Goal: Navigation & Orientation: Find specific page/section

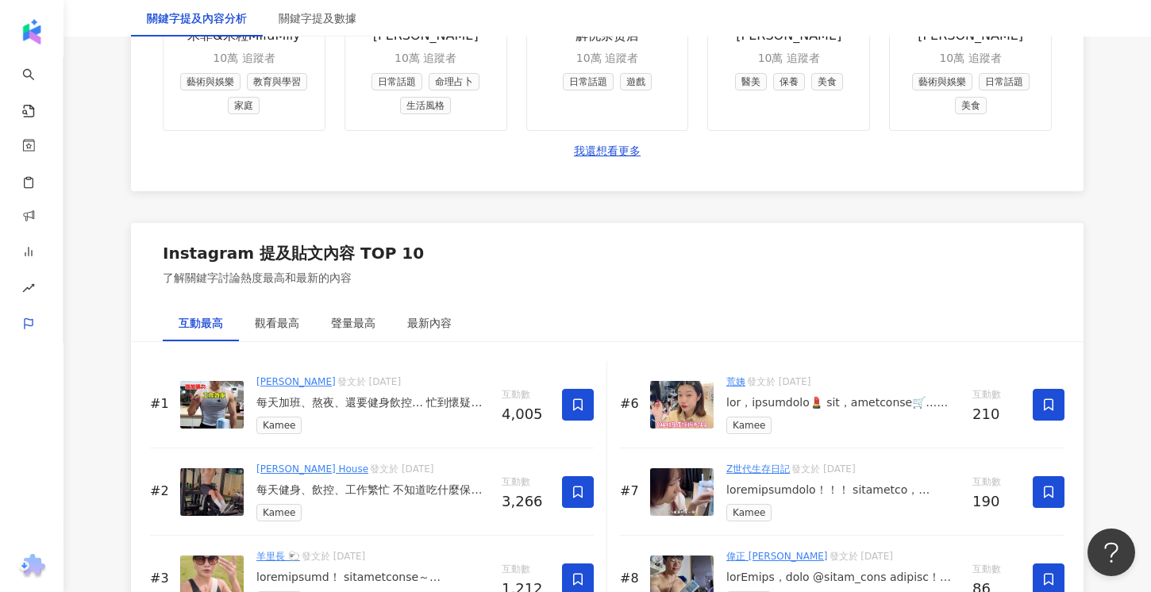
scroll to position [2284, 0]
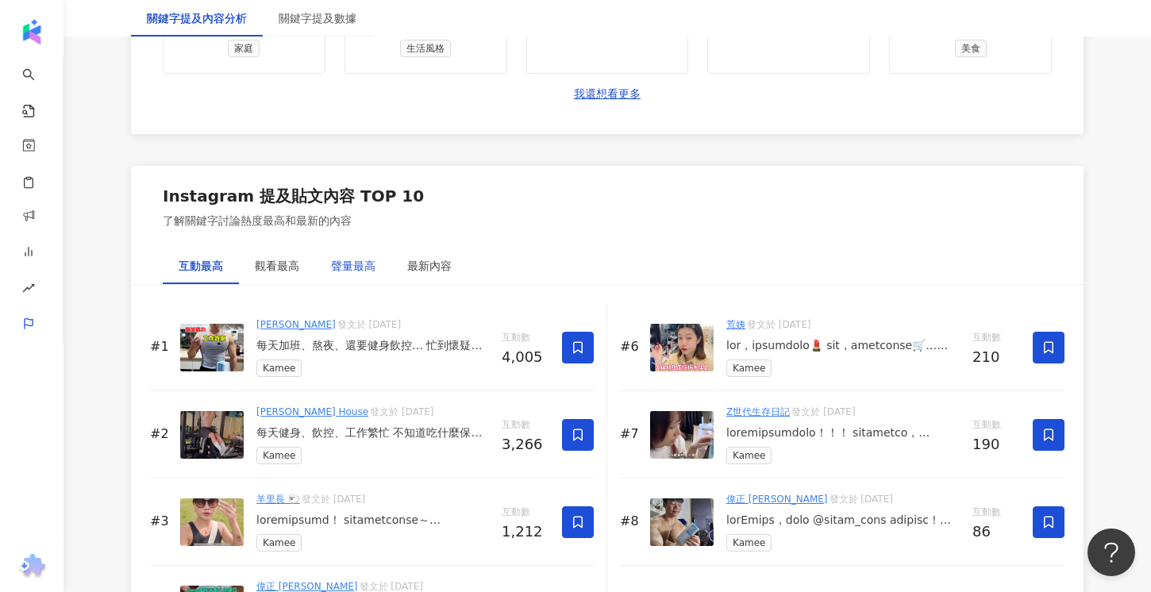
click at [340, 260] on div "聲量最高" at bounding box center [353, 265] width 44 height 17
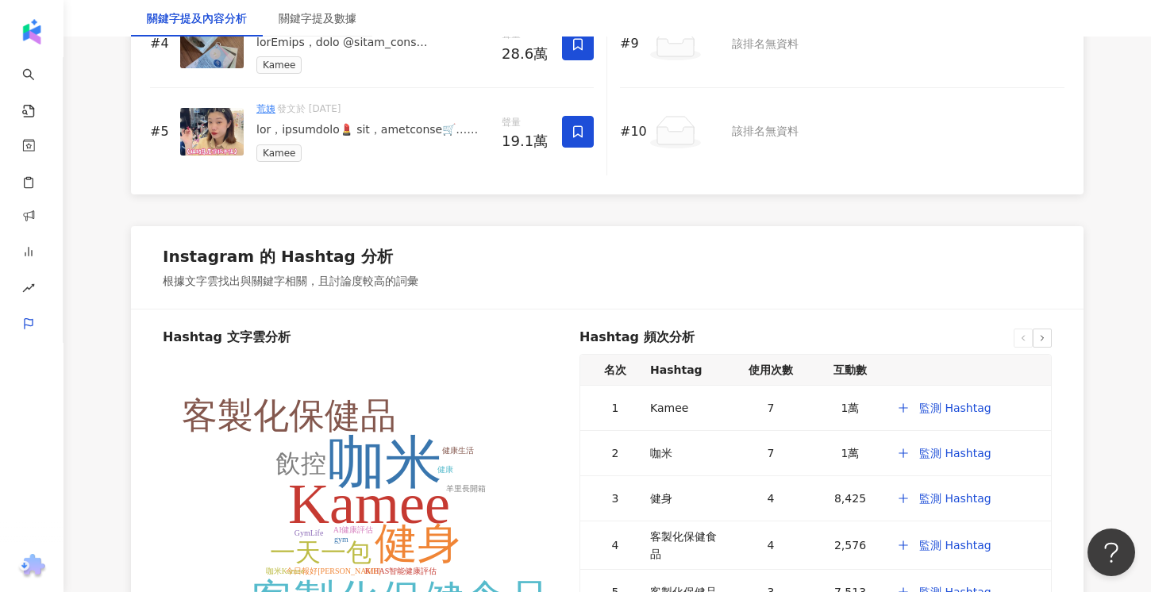
scroll to position [2997, 0]
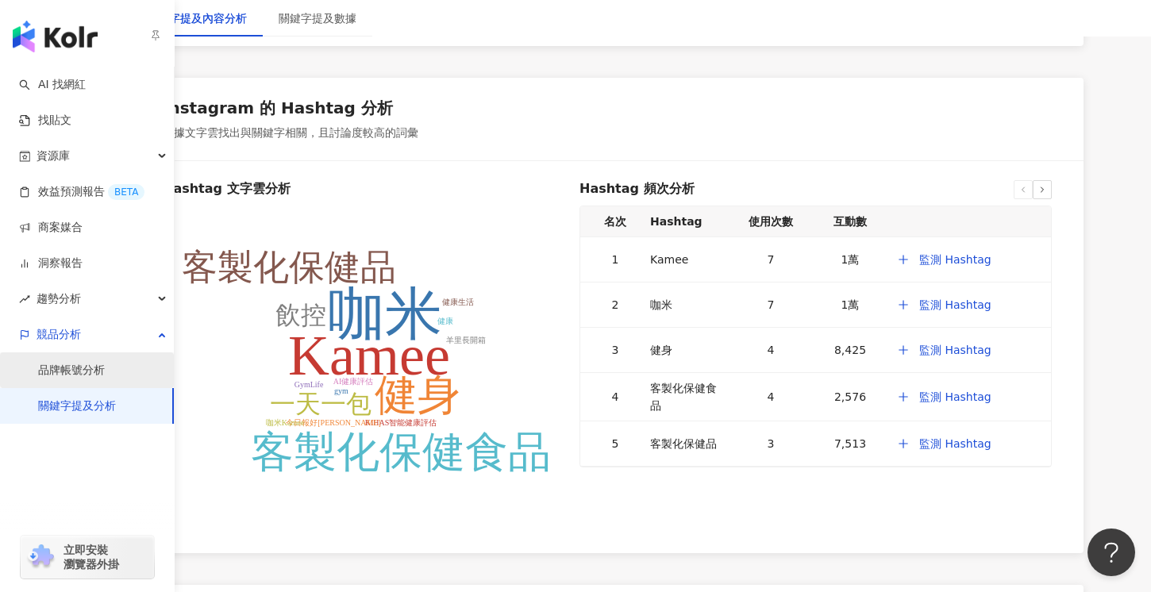
click at [105, 379] on link "品牌帳號分析" at bounding box center [71, 371] width 67 height 16
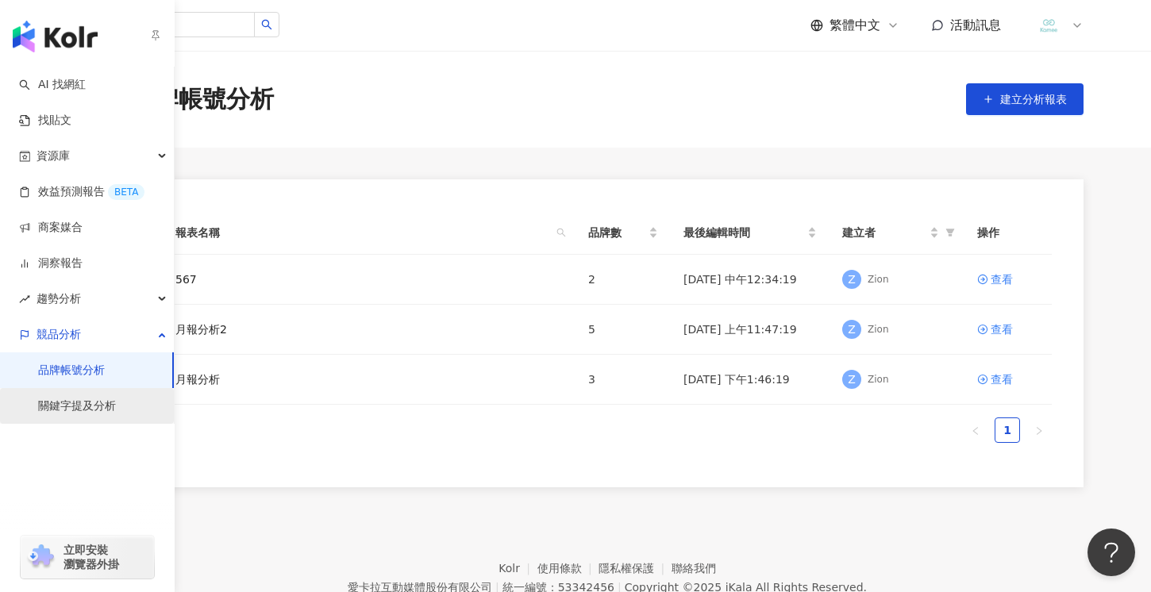
click at [116, 414] on link "關鍵字提及分析" at bounding box center [77, 406] width 78 height 16
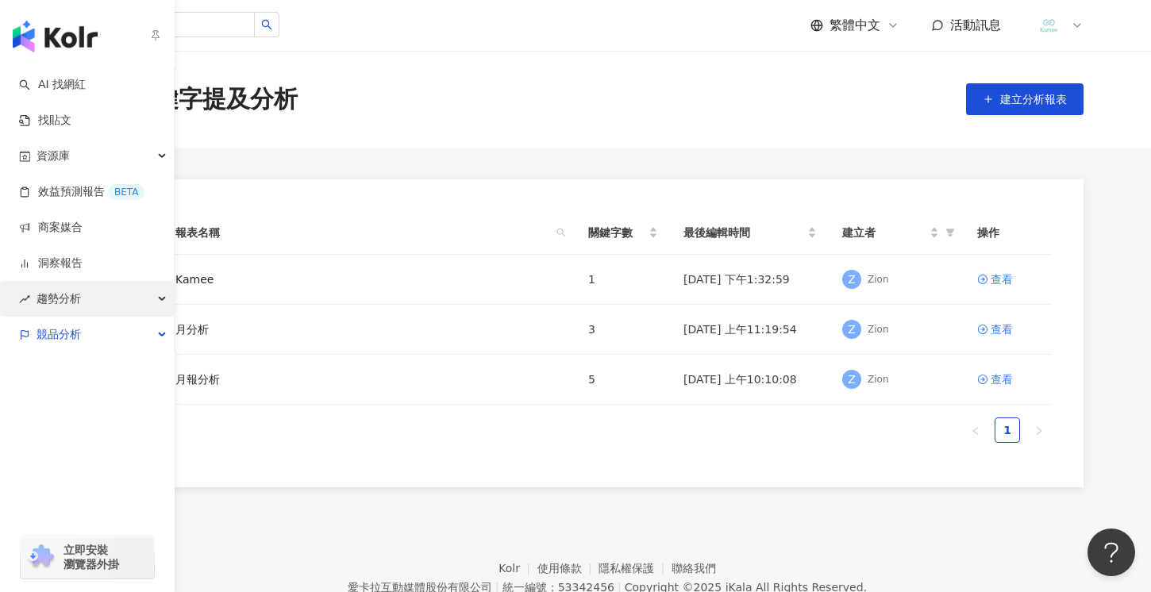
click at [14, 289] on div "趨勢分析" at bounding box center [87, 299] width 174 height 36
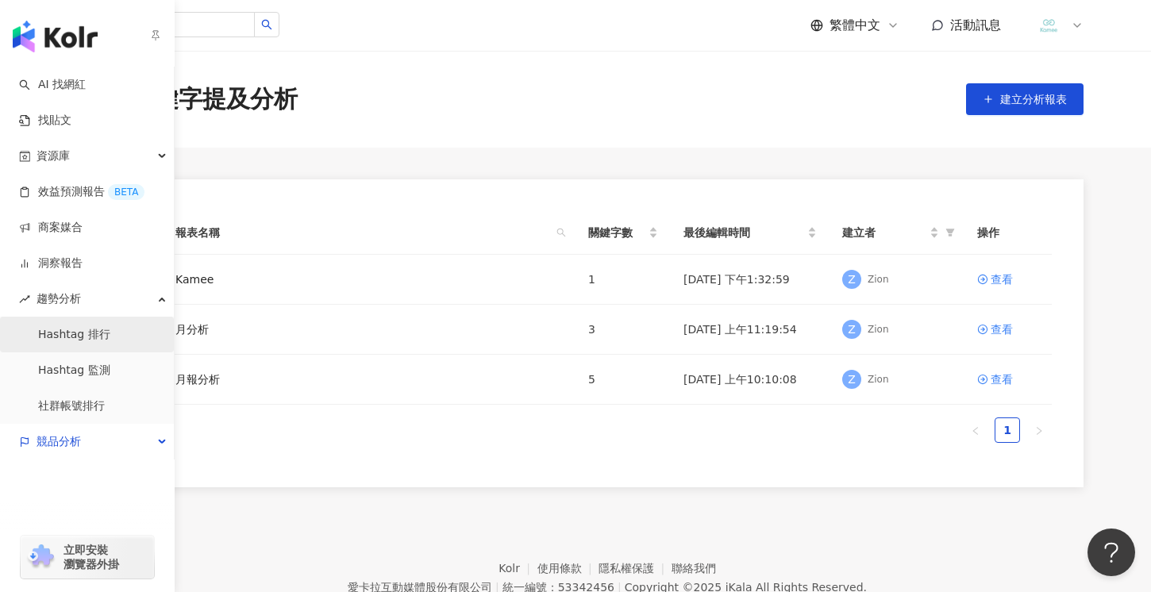
click at [69, 332] on link "Hashtag 排行" at bounding box center [74, 335] width 72 height 16
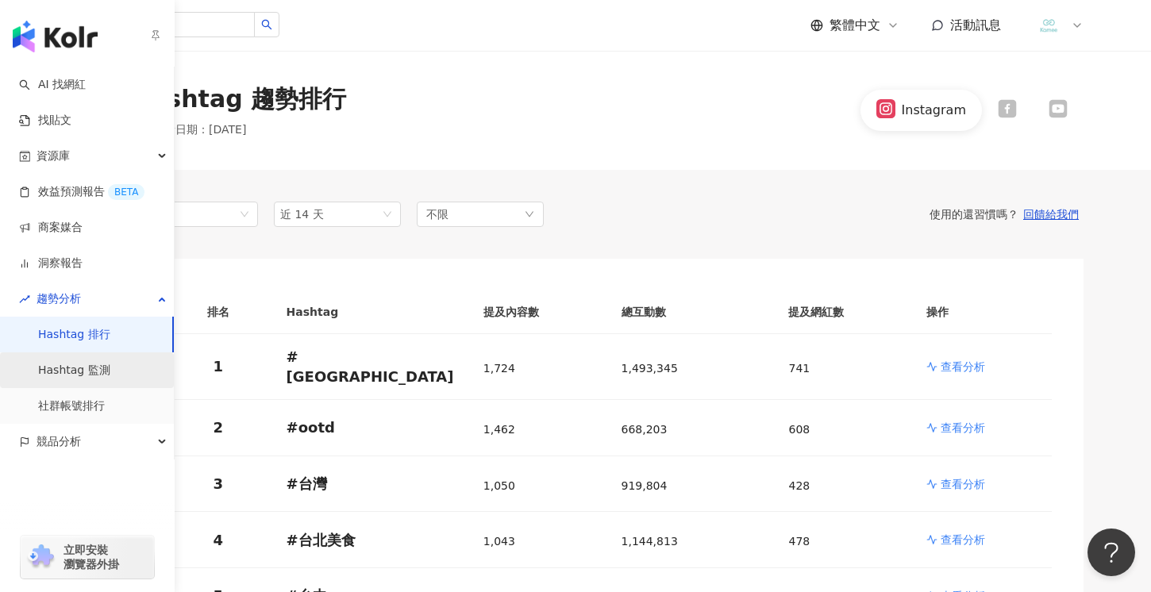
click at [72, 370] on link "Hashtag 監測" at bounding box center [74, 371] width 72 height 16
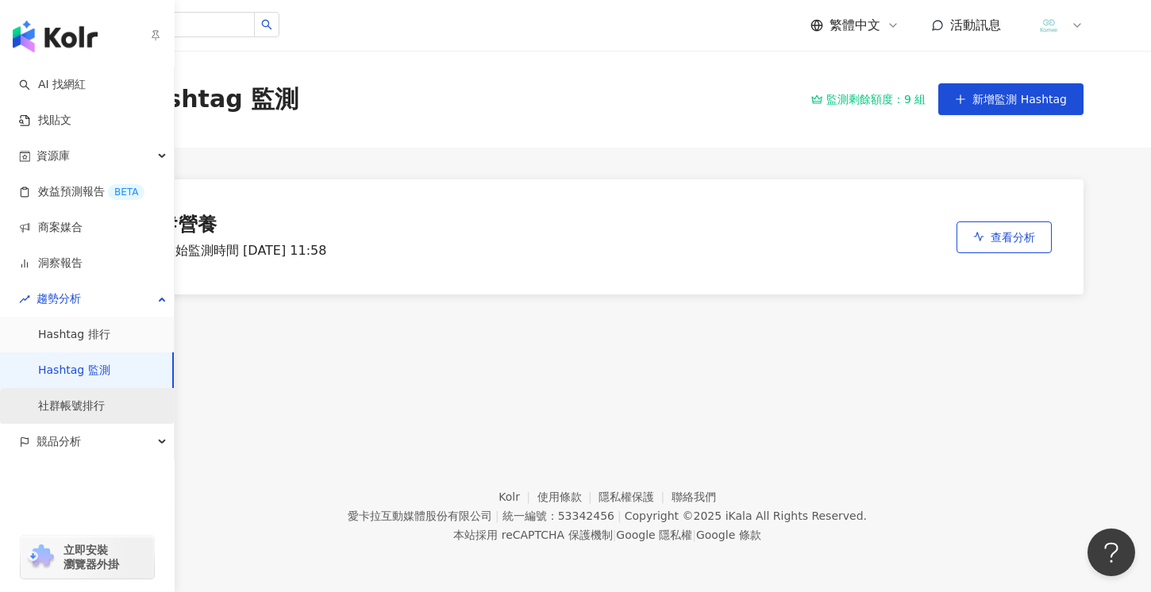
click at [83, 405] on link "社群帳號排行" at bounding box center [71, 406] width 67 height 16
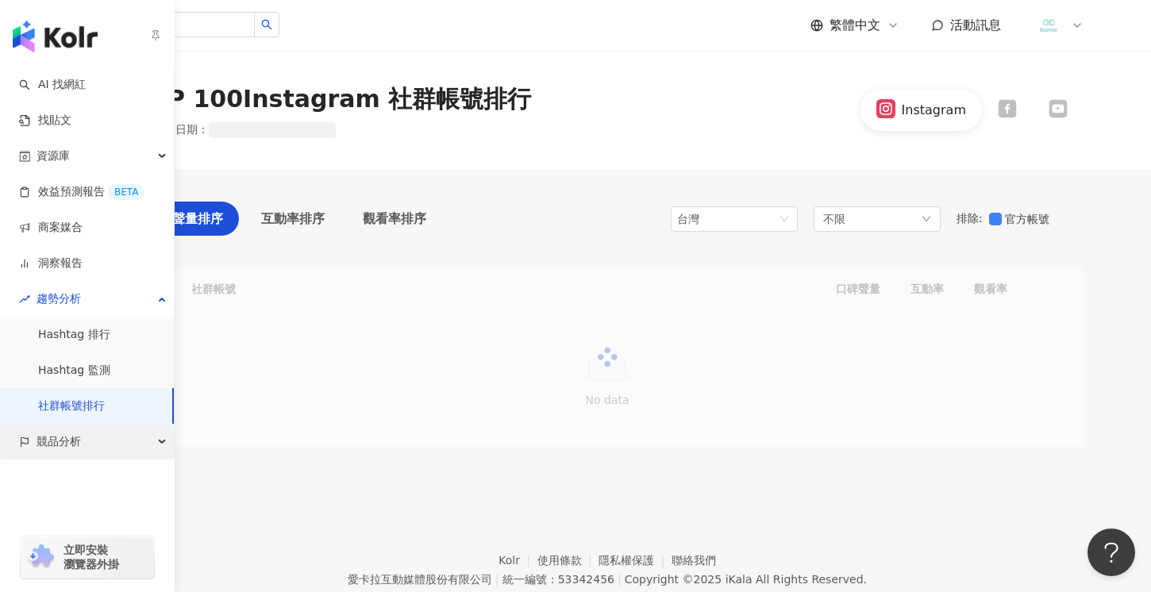
click at [75, 431] on span "競品分析" at bounding box center [59, 442] width 44 height 36
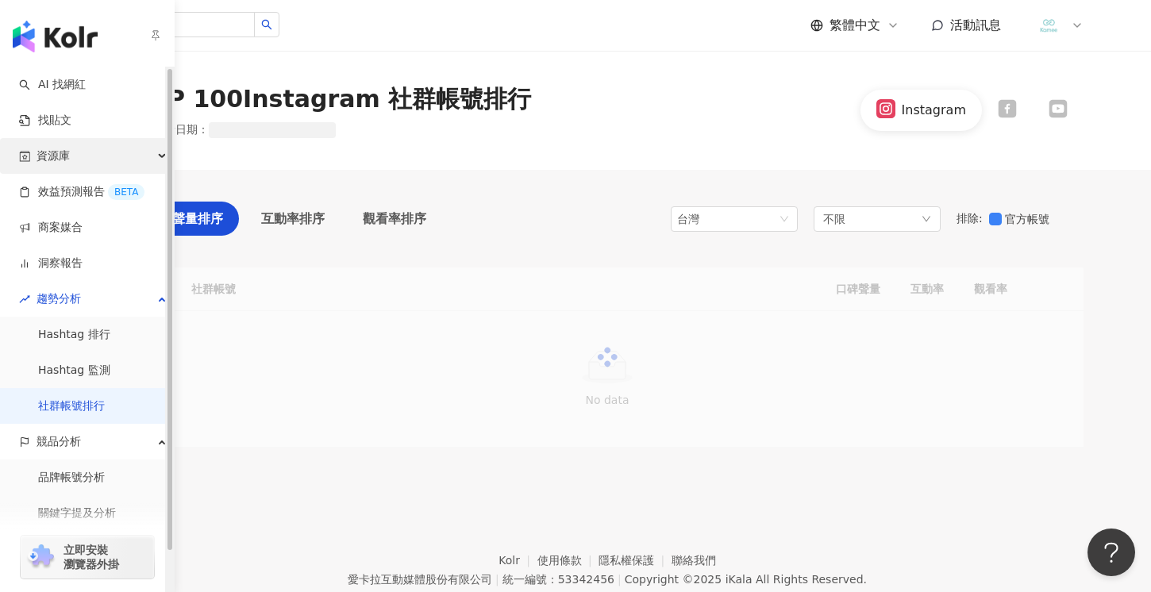
click at [81, 162] on div "資源庫" at bounding box center [87, 156] width 174 height 36
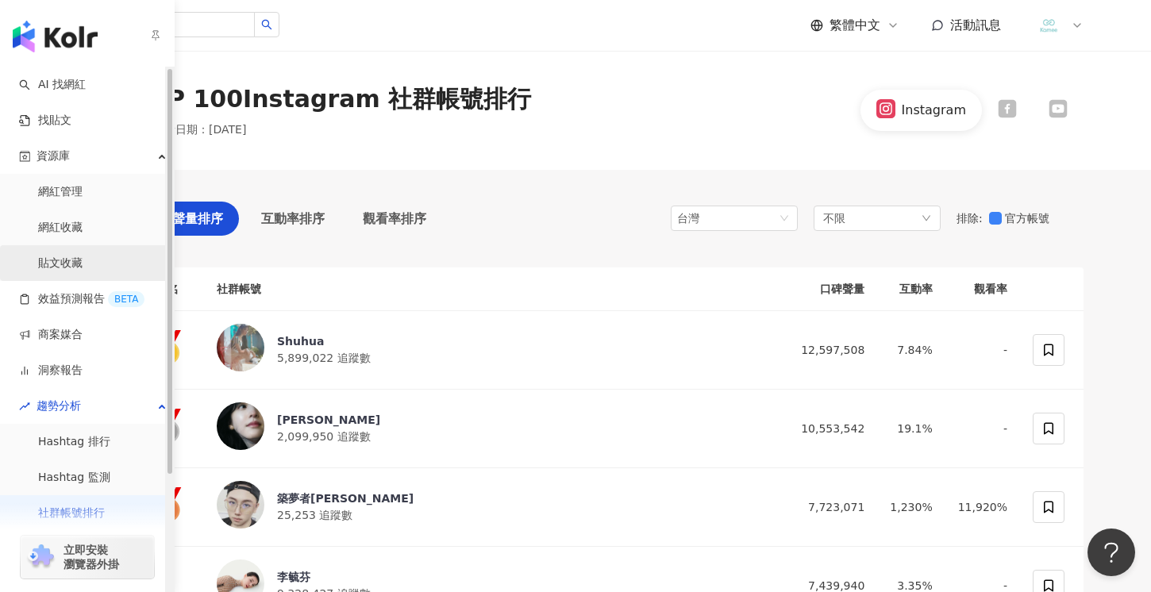
click at [60, 261] on link "貼文收藏" at bounding box center [60, 264] width 44 height 16
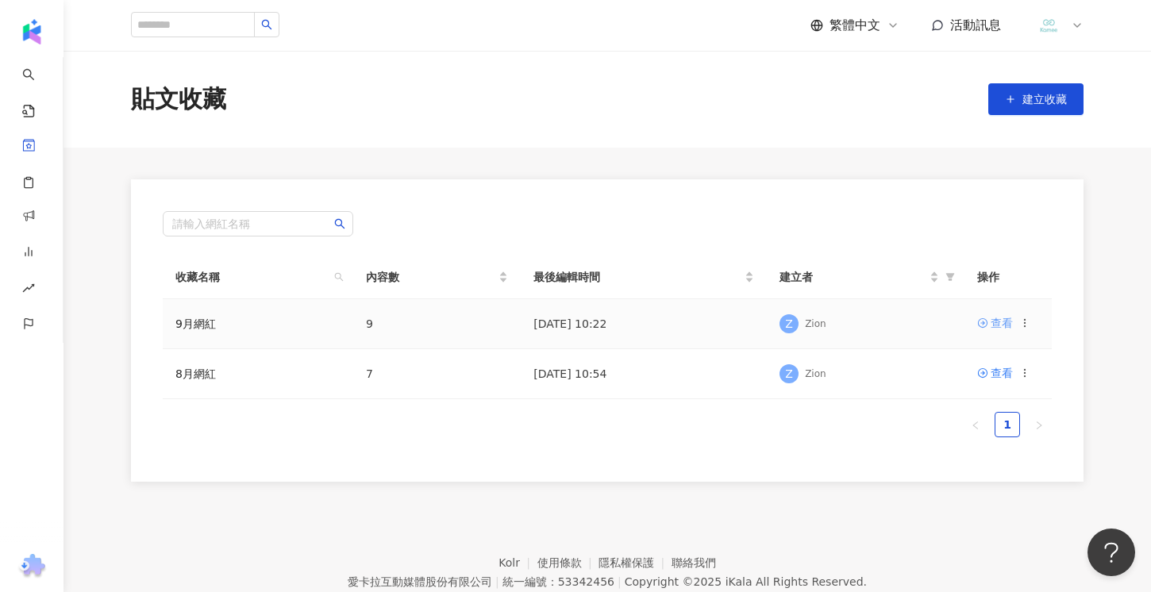
click at [1010, 324] on div "查看" at bounding box center [1002, 322] width 22 height 17
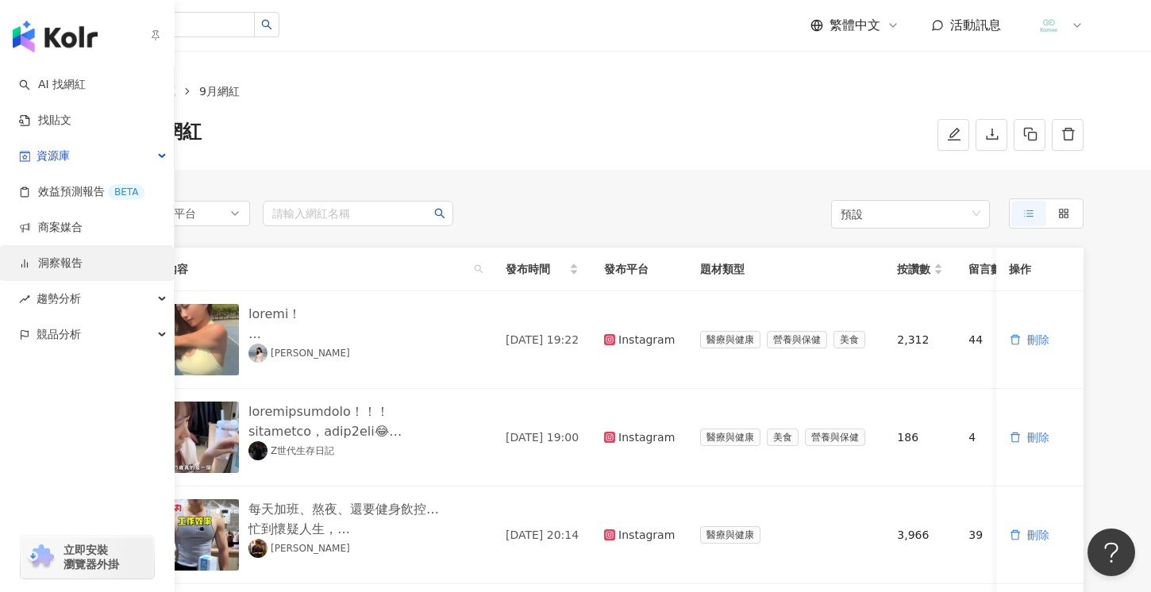
click at [65, 262] on link "洞察報告" at bounding box center [50, 264] width 63 height 16
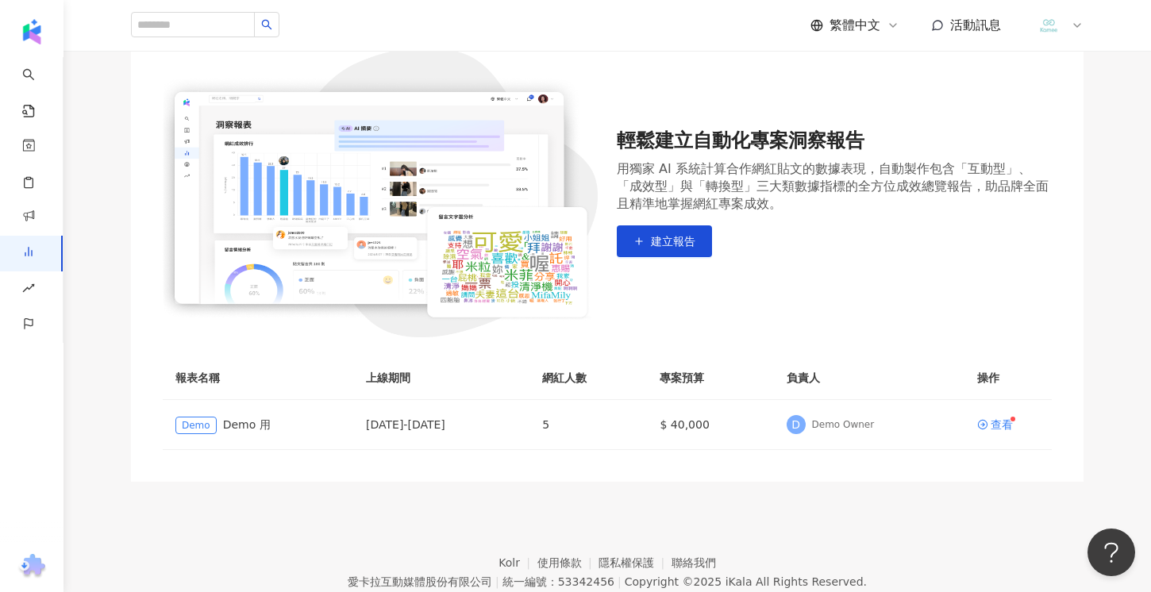
scroll to position [229, 0]
